Goal: Check status: Check status

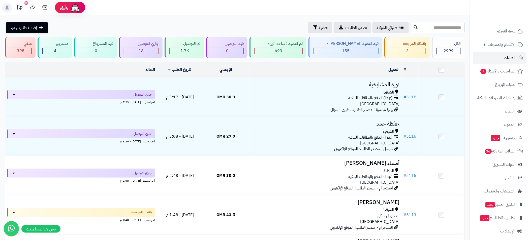
click at [504, 57] on span "الطلبات" at bounding box center [510, 57] width 12 height 7
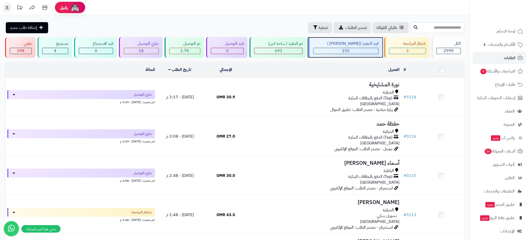
click at [355, 52] on div "155" at bounding box center [345, 51] width 65 height 6
